Goal: Find specific page/section: Find specific page/section

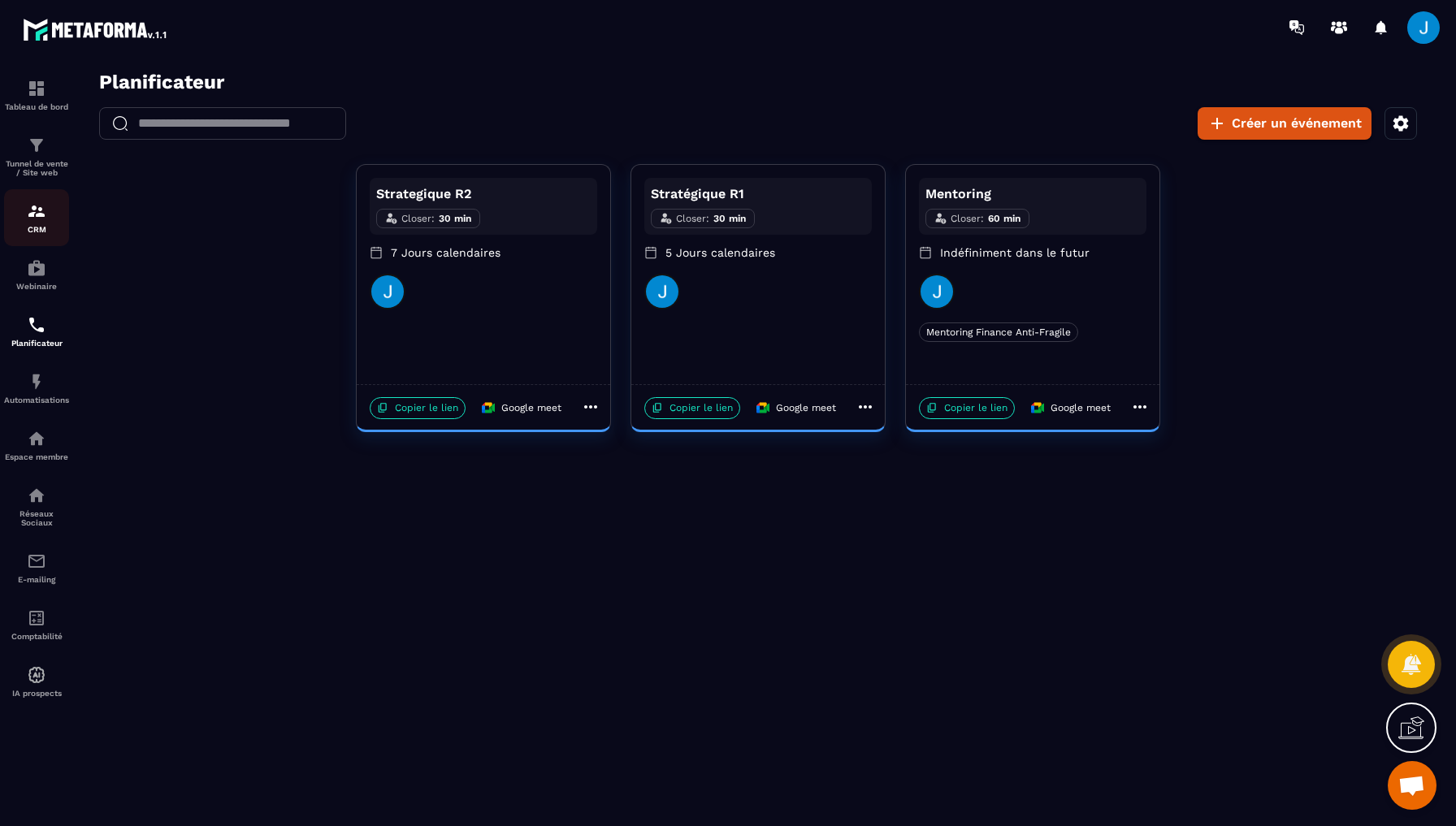
click at [41, 196] on link "CRM" at bounding box center [36, 217] width 65 height 57
click at [44, 171] on p "Tunnel de vente / Site web" at bounding box center [36, 168] width 65 height 18
click at [36, 230] on p "CRM" at bounding box center [36, 229] width 65 height 9
click at [35, 105] on p "Tableau de bord" at bounding box center [36, 107] width 65 height 9
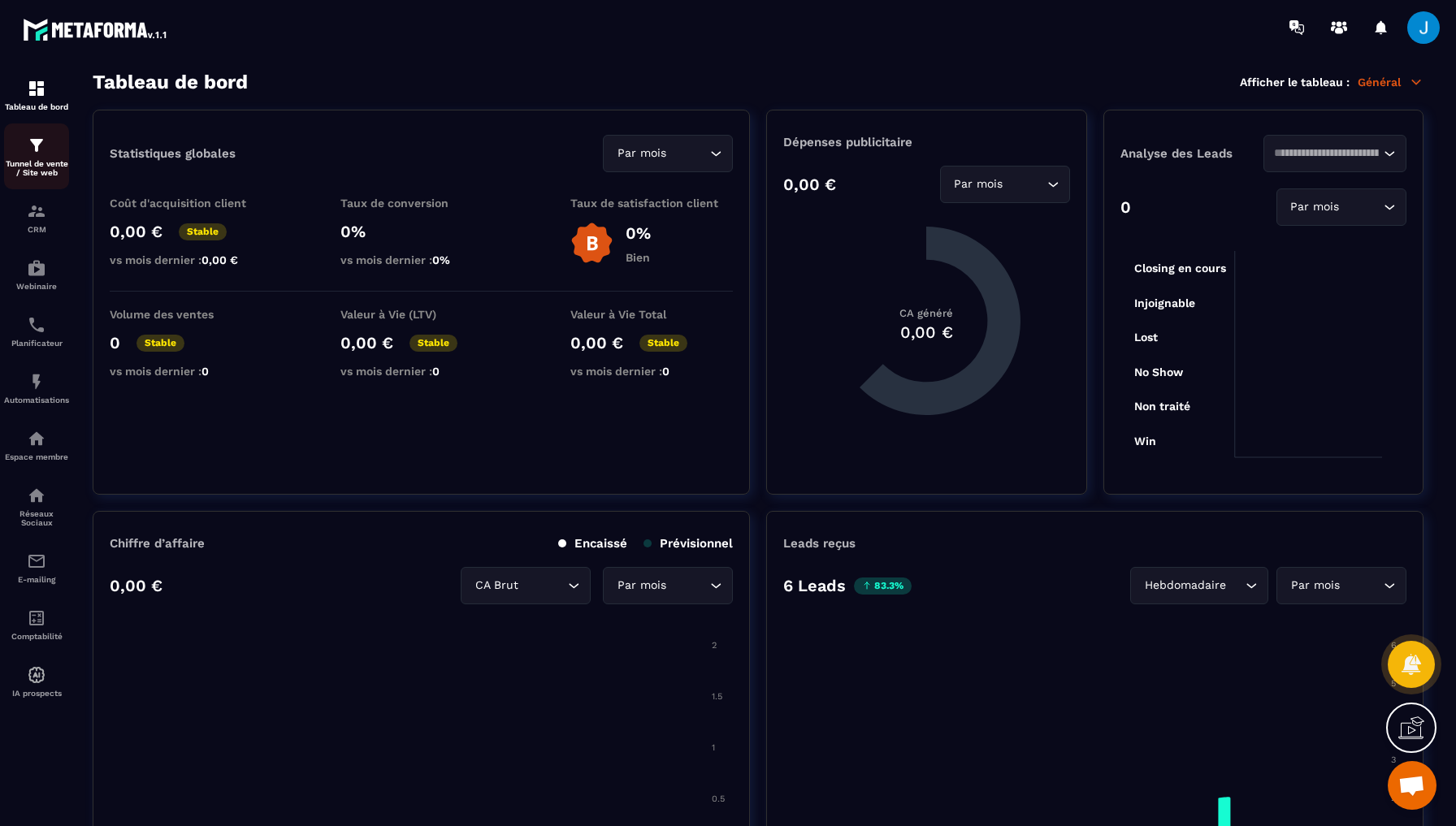
click at [37, 171] on p "Tunnel de vente / Site web" at bounding box center [36, 168] width 65 height 18
click at [35, 159] on div "Tunnel de vente / Site web" at bounding box center [36, 156] width 65 height 41
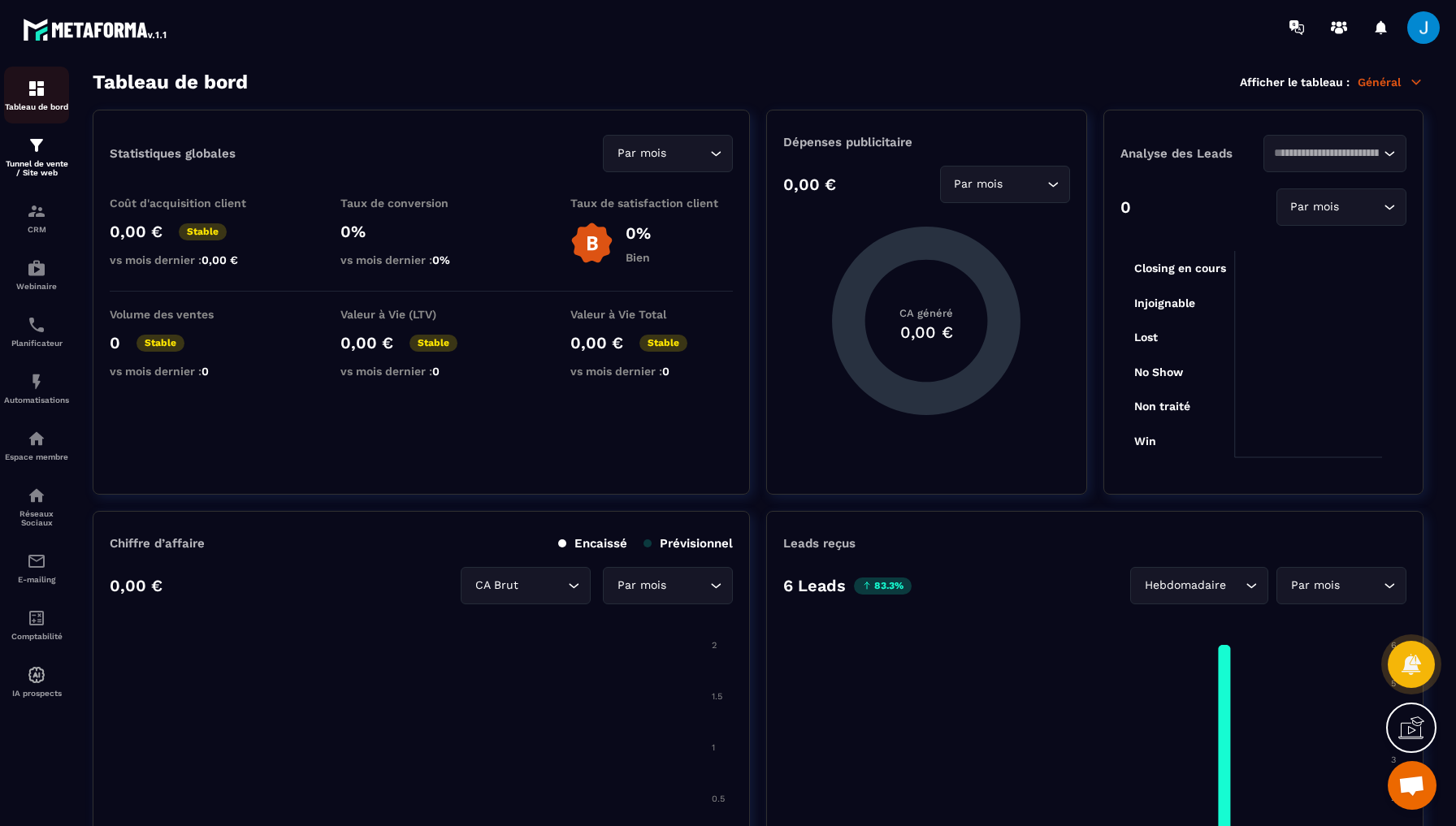
click at [44, 95] on img at bounding box center [37, 89] width 20 height 20
click at [35, 164] on p "Tunnel de vente / Site web" at bounding box center [36, 168] width 65 height 18
click at [36, 167] on p "Tunnel de vente / Site web" at bounding box center [36, 168] width 65 height 18
click at [755, 246] on section "Statistiques globales Par mois Loading... Coût d'acquisition client 0,00 € Stab…" at bounding box center [758, 302] width 1331 height 385
click at [37, 223] on div "CRM" at bounding box center [36, 218] width 65 height 33
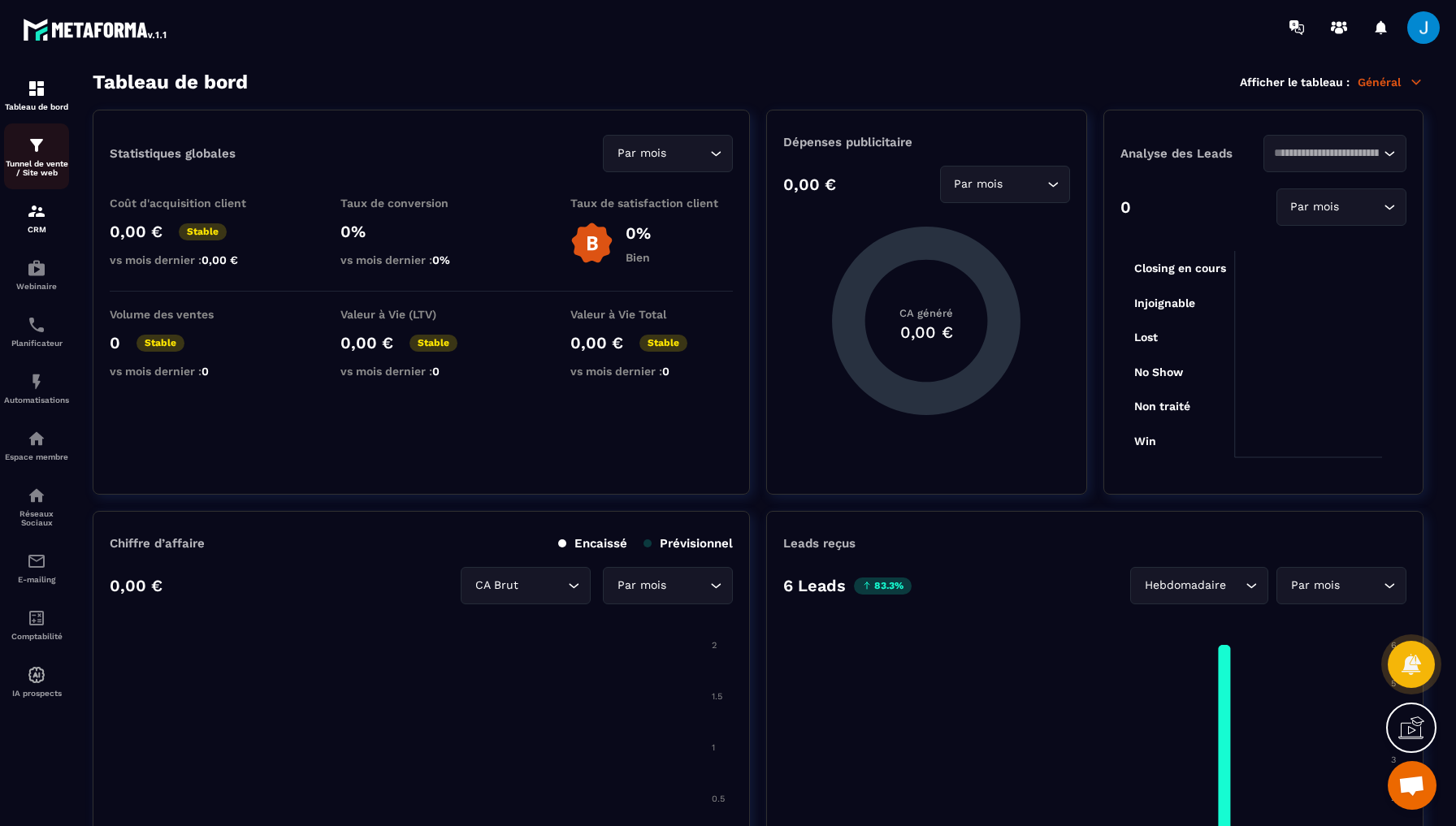
click at [35, 146] on img at bounding box center [37, 145] width 20 height 20
click at [35, 223] on div "CRM" at bounding box center [36, 218] width 65 height 33
click at [34, 220] on img at bounding box center [37, 211] width 20 height 20
click at [30, 168] on p "Tunnel de vente / Site web" at bounding box center [36, 168] width 65 height 18
click at [35, 283] on p "Webinaire" at bounding box center [36, 286] width 65 height 9
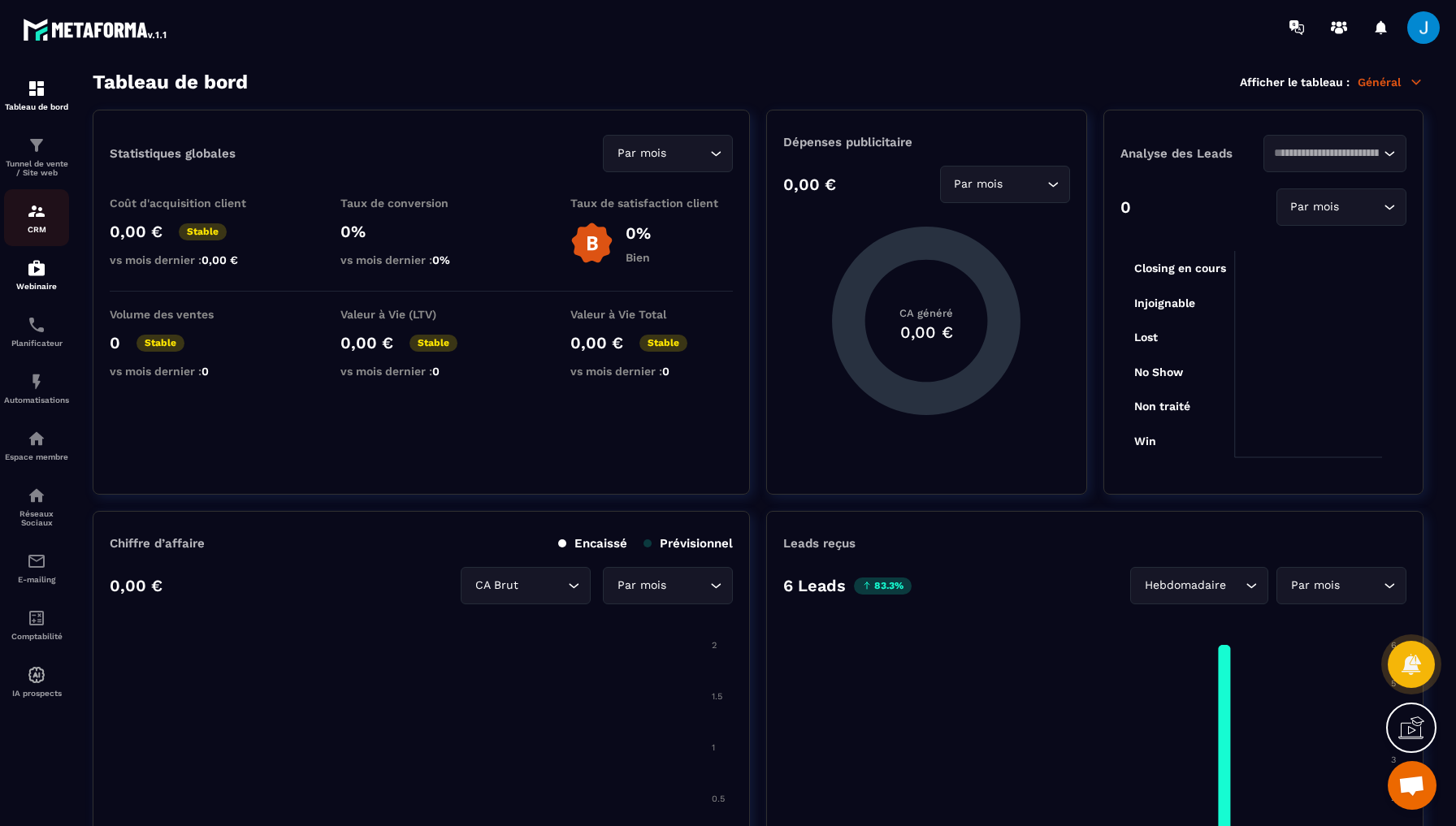
click at [35, 226] on p "CRM" at bounding box center [36, 229] width 65 height 9
click at [26, 220] on div "CRM" at bounding box center [36, 218] width 65 height 33
click at [41, 268] on img at bounding box center [37, 268] width 20 height 20
click at [38, 207] on img at bounding box center [37, 211] width 20 height 20
